Goal: Task Accomplishment & Management: Manage account settings

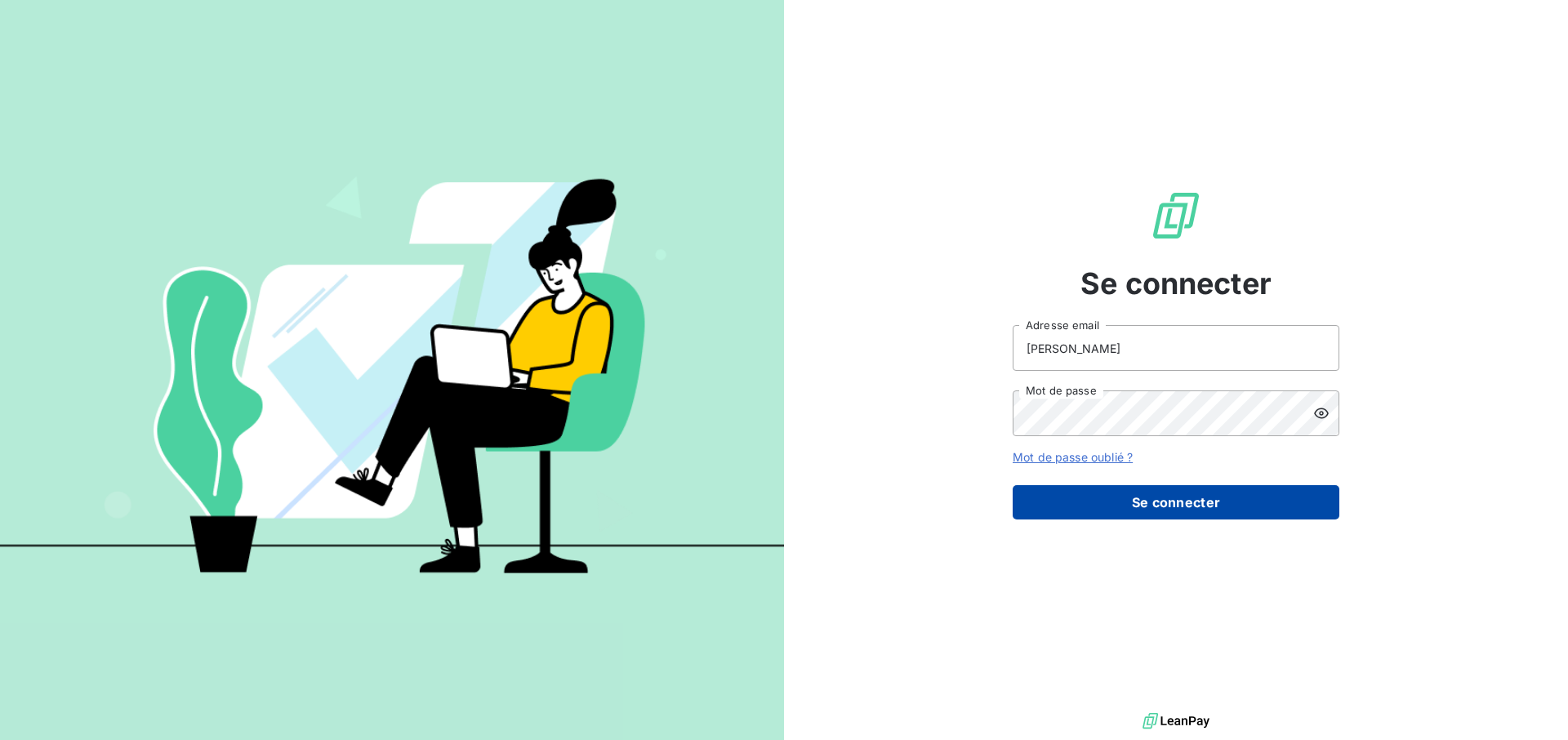
click at [1249, 513] on button "Se connecter" at bounding box center [1176, 501] width 326 height 34
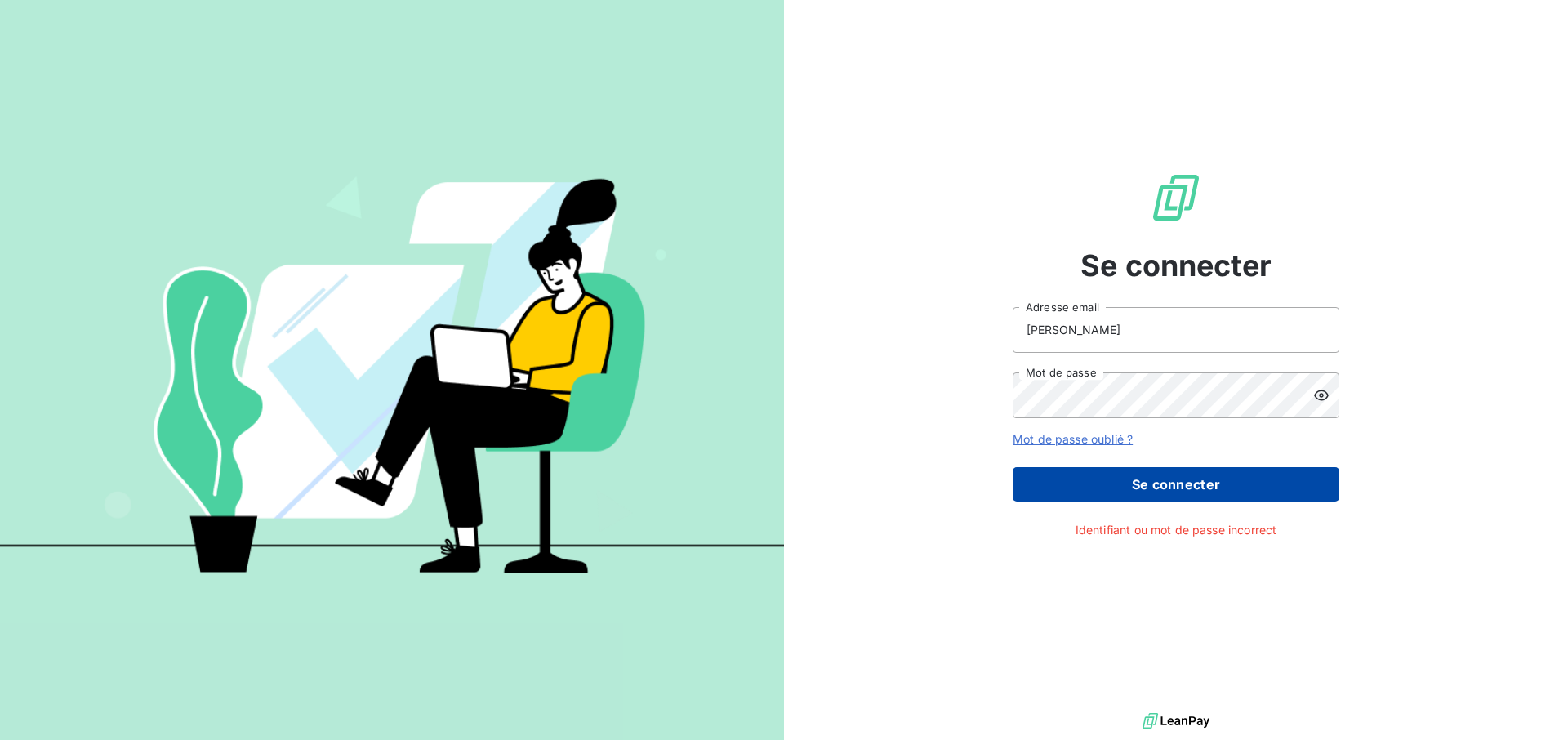
click at [1225, 497] on button "Se connecter" at bounding box center [1176, 484] width 326 height 34
click at [1175, 489] on button "Se connecter" at bounding box center [1176, 484] width 326 height 34
click at [1079, 320] on input "[PERSON_NAME]" at bounding box center [1176, 329] width 326 height 46
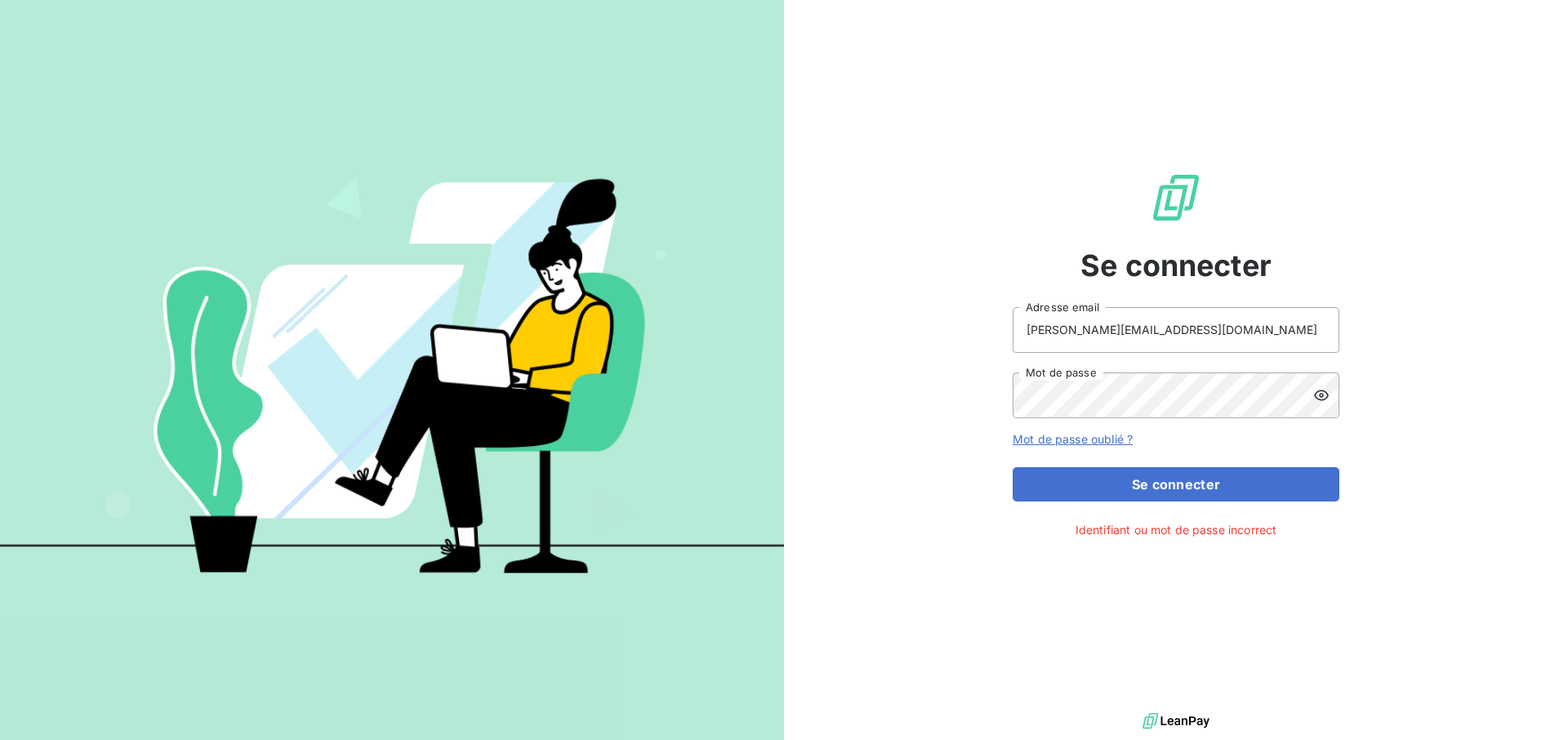
click at [1188, 502] on div "Se connecter [PERSON_NAME][EMAIL_ADDRESS][DOMAIN_NAME] Adresse email Mot de pas…" at bounding box center [1176, 354] width 326 height 709
click at [1189, 493] on button "Se connecter" at bounding box center [1176, 484] width 326 height 34
click at [1177, 482] on button "Se connecter" at bounding box center [1176, 484] width 326 height 34
click at [1181, 341] on input "[PERSON_NAME][EMAIL_ADDRESS][DOMAIN_NAME]" at bounding box center [1176, 329] width 326 height 46
click at [1149, 334] on input "[PERSON_NAME][EMAIL_ADDRESS][DOMAIN_NAME]" at bounding box center [1176, 329] width 326 height 46
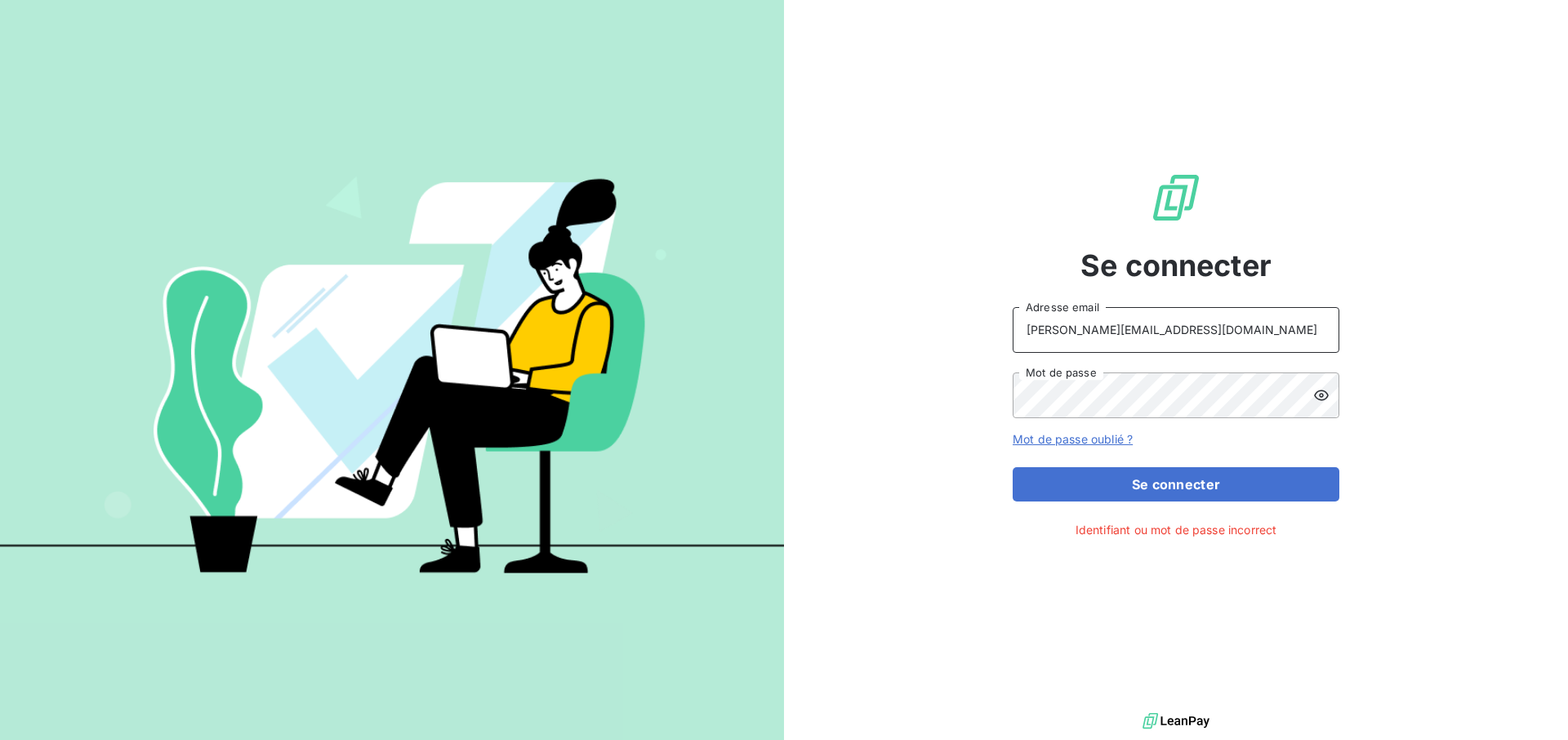
click at [1149, 334] on input "[PERSON_NAME][EMAIL_ADDRESS][DOMAIN_NAME]" at bounding box center [1176, 329] width 326 height 46
click at [1172, 498] on button "Se connecter" at bounding box center [1176, 484] width 326 height 34
click at [1176, 335] on input "[PERSON_NAME][EMAIL_ADDRESS][DOMAIN_NAME]" at bounding box center [1176, 329] width 326 height 46
type input "[PERSON_NAME][EMAIL_ADDRESS][DOMAIN_NAME]"
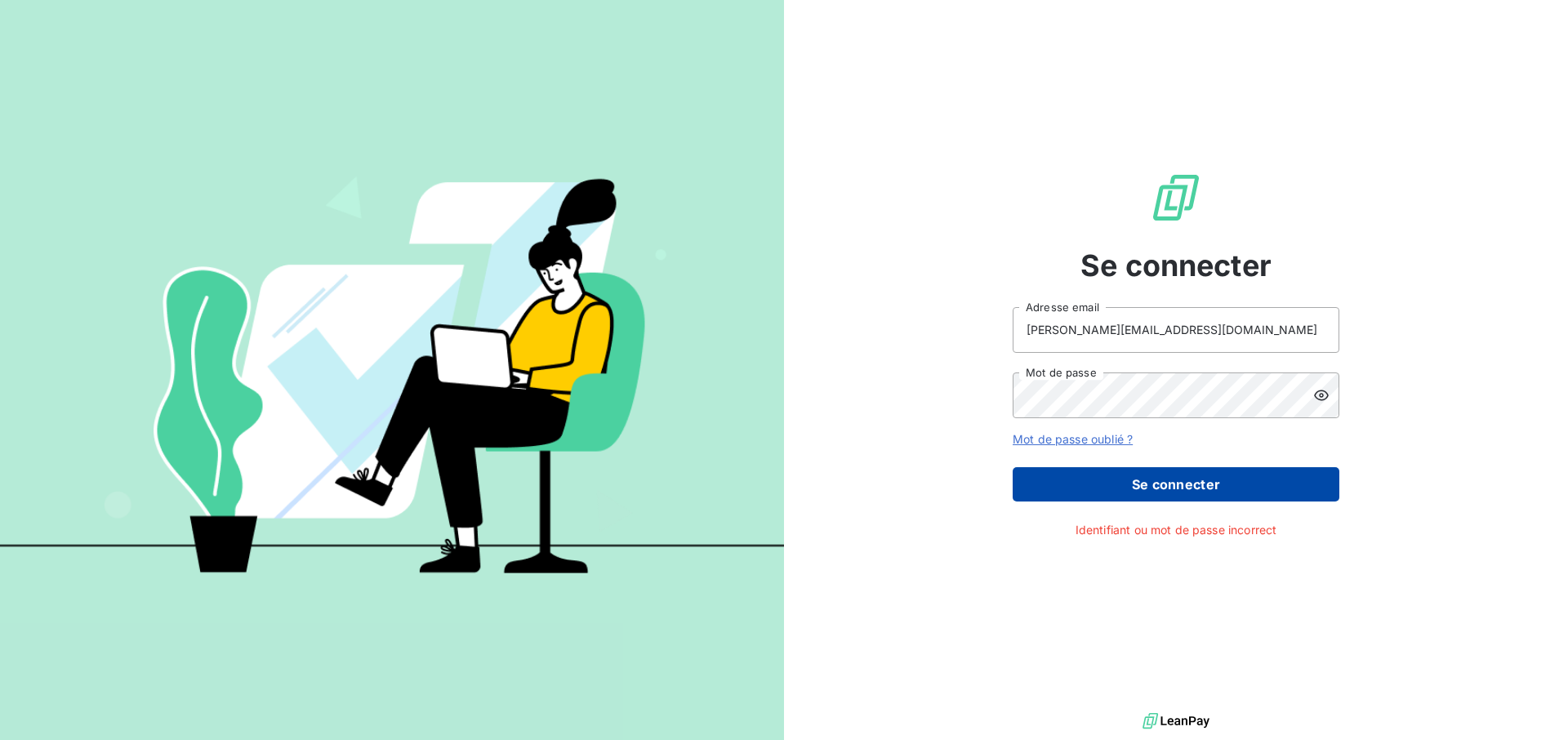
click at [1200, 488] on button "Se connecter" at bounding box center [1176, 484] width 326 height 34
